Goal: Task Accomplishment & Management: Complete application form

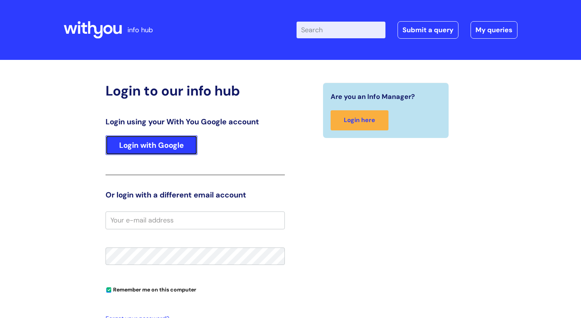
click at [157, 146] on link "Login with Google" at bounding box center [152, 145] width 92 height 20
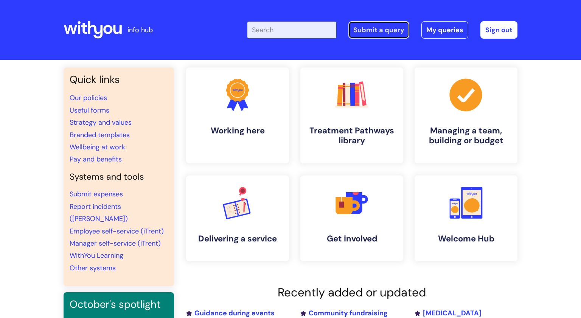
click at [366, 30] on link "Submit a query" at bounding box center [379, 29] width 61 height 17
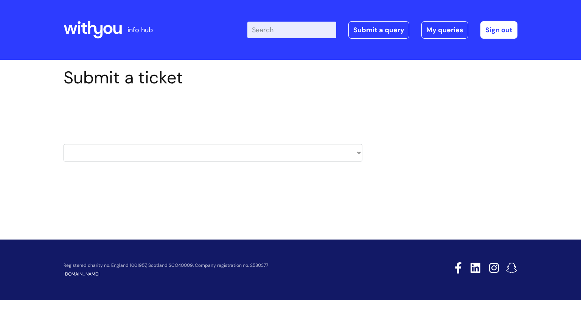
click at [357, 151] on select "HR / People IT and Support Clinical Drug Alerts Finance Accounts Data Support T…" at bounding box center [213, 152] width 299 height 17
select select "data_support_team"
click at [64, 144] on select "HR / People IT and Support Clinical Drug Alerts Finance Accounts Data Support T…" at bounding box center [213, 152] width 299 height 17
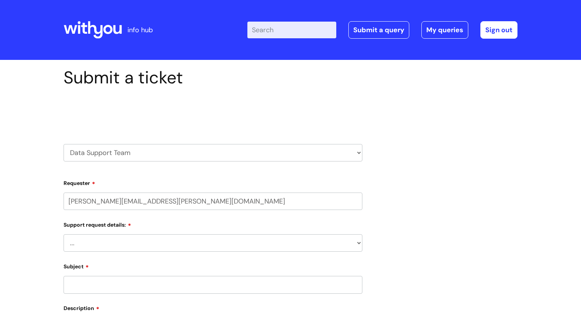
select select "80004157196"
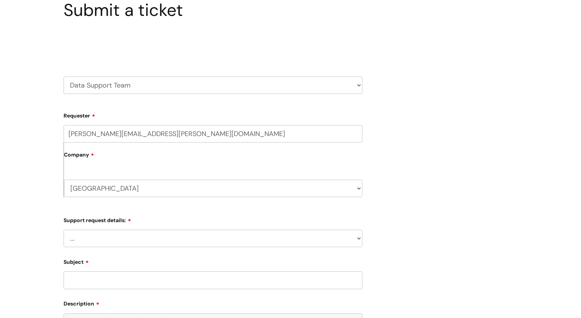
scroll to position [80, 0]
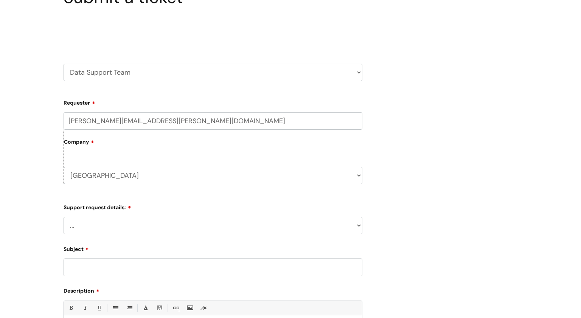
click at [366, 229] on div "Submit a ticket Select issue type HR / People IT and Support Clinical Drug Aler…" at bounding box center [213, 215] width 310 height 456
click at [358, 224] on select "... My enquiry relates to Nebula My enquiry relates to Halo My enquiry relates …" at bounding box center [213, 225] width 299 height 17
select select "My enquiry relates to Nebula"
click at [64, 217] on select "... My enquiry relates to Nebula My enquiry relates to Halo My enquiry relates …" at bounding box center [213, 225] width 299 height 17
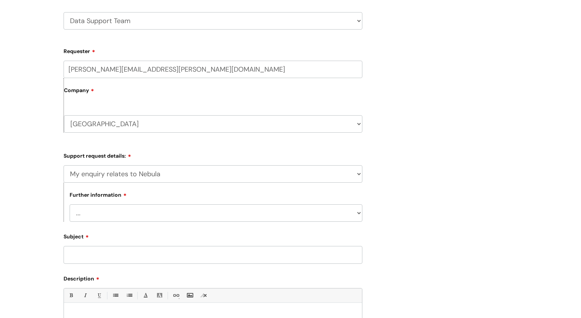
scroll to position [156, 0]
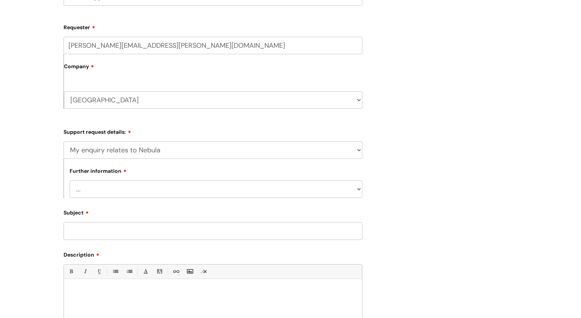
click at [358, 191] on select "... I need to delete an event I've got an issue or have found a fault I have an…" at bounding box center [216, 188] width 293 height 17
select select "I need to delete an event"
click at [70, 180] on select "... I need to delete an event I've got an issue or have found a fault I have an…" at bounding box center [216, 188] width 293 height 17
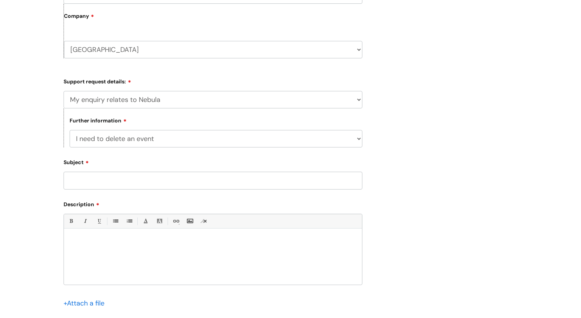
scroll to position [203, 0]
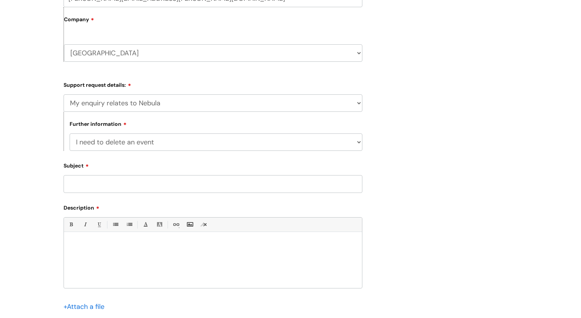
drag, startPoint x: 92, startPoint y: 182, endPoint x: 117, endPoint y: 177, distance: 25.2
click at [95, 181] on input "Subject" at bounding box center [213, 183] width 299 height 17
drag, startPoint x: 95, startPoint y: 246, endPoint x: 185, endPoint y: 242, distance: 90.6
click at [107, 246] on p at bounding box center [213, 244] width 287 height 7
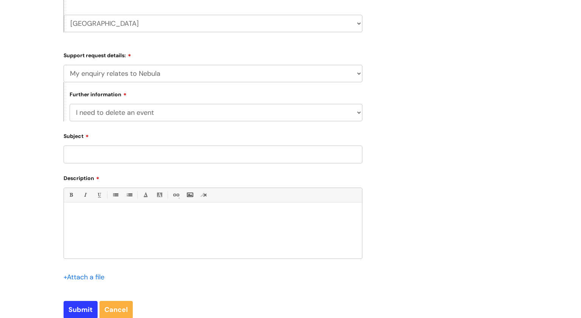
scroll to position [235, 0]
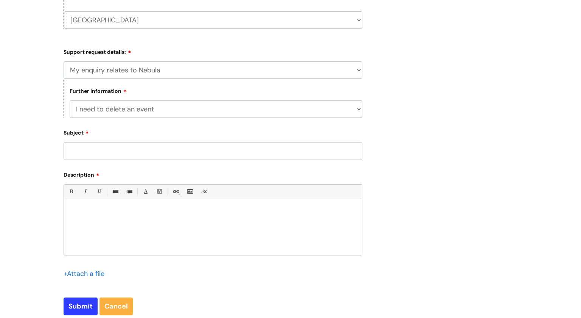
drag, startPoint x: 88, startPoint y: 154, endPoint x: 178, endPoint y: 154, distance: 89.7
click at [89, 153] on input "Subject" at bounding box center [213, 150] width 299 height 17
drag, startPoint x: 88, startPoint y: 215, endPoint x: 188, endPoint y: 216, distance: 99.9
click at [123, 214] on div at bounding box center [213, 229] width 298 height 52
click at [83, 147] on input "Subject" at bounding box center [213, 150] width 299 height 17
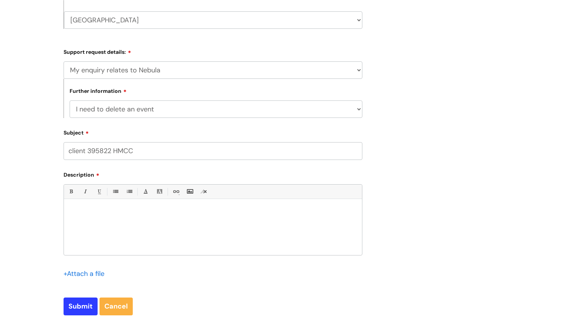
click at [128, 150] on input "client 395822 HMCC" at bounding box center [213, 150] width 299 height 17
click at [149, 155] on input "client 395822 HMcC" at bounding box center [213, 150] width 299 height 17
type input "client 395822 HMcC event number 60862716"
click at [93, 232] on div at bounding box center [213, 229] width 298 height 52
click at [76, 309] on input "Submit" at bounding box center [81, 305] width 34 height 17
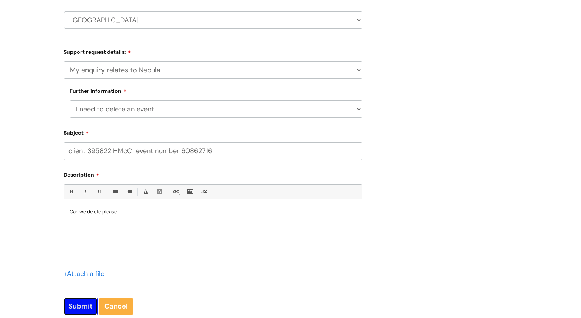
type input "Please Wait..."
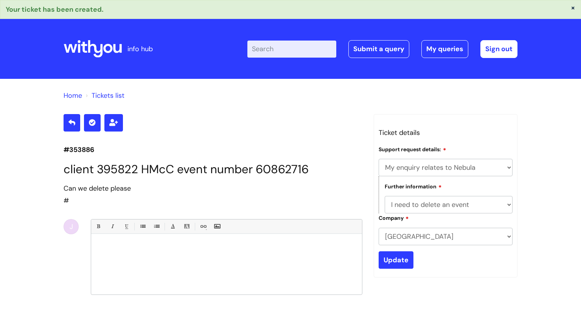
select select "My enquiry relates to Nebula"
select select "I need to delete an event"
